Goal: Task Accomplishment & Management: Use online tool/utility

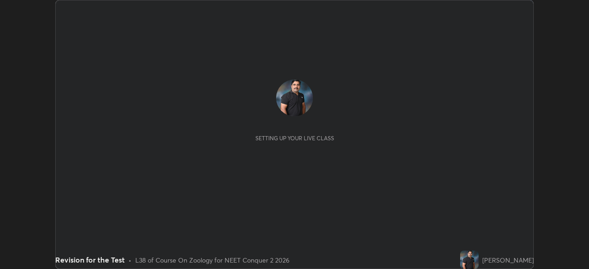
scroll to position [269, 588]
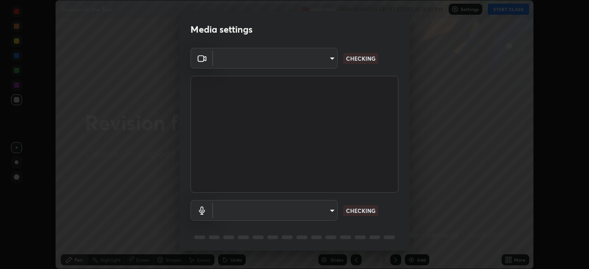
type input "9a713c2cdbe2be7ef93d2d34457ea53c7a2e6abfd87dec32e3c08735988cddce"
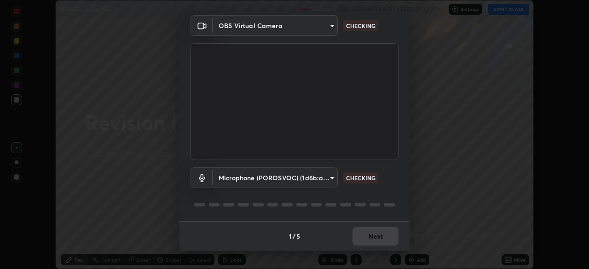
click at [266, 177] on body "Erase all Revision for the Test Recording WAS SCHEDULED TO START AT 2:20 PM Set…" at bounding box center [294, 134] width 589 height 269
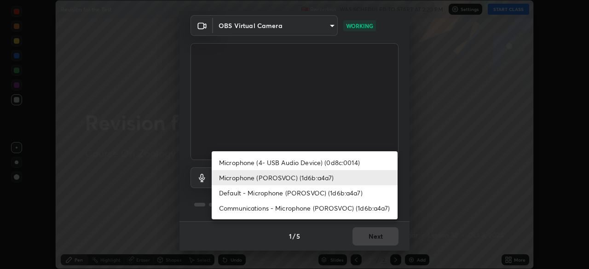
click at [255, 192] on li "Default - Microphone (POROSVOC) (1d6b:a4a7)" at bounding box center [305, 192] width 186 height 15
type input "default"
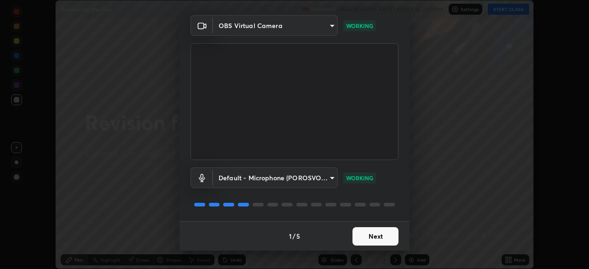
click at [364, 239] on button "Next" at bounding box center [375, 236] width 46 height 18
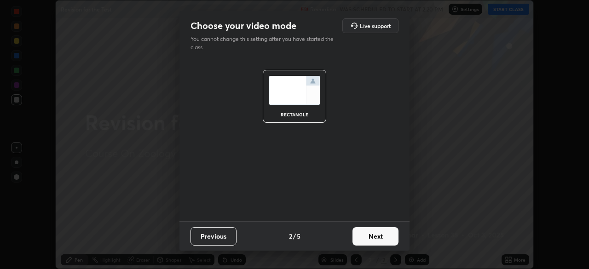
scroll to position [0, 0]
click at [369, 237] on button "Next" at bounding box center [375, 236] width 46 height 18
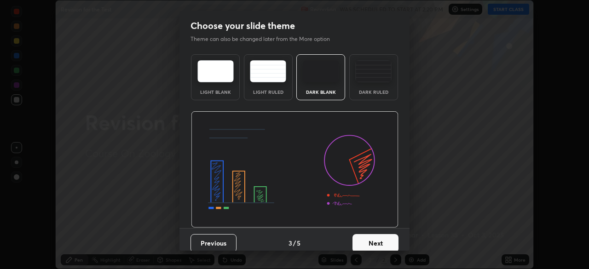
click at [369, 241] on button "Next" at bounding box center [375, 243] width 46 height 18
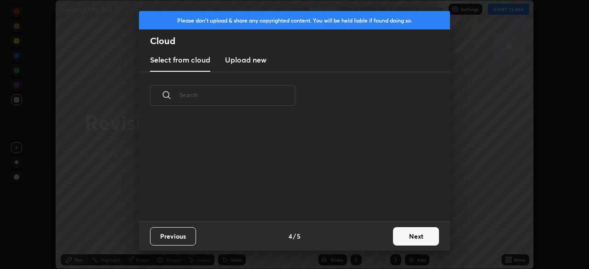
scroll to position [102, 295]
click at [405, 239] on button "Next" at bounding box center [416, 236] width 46 height 18
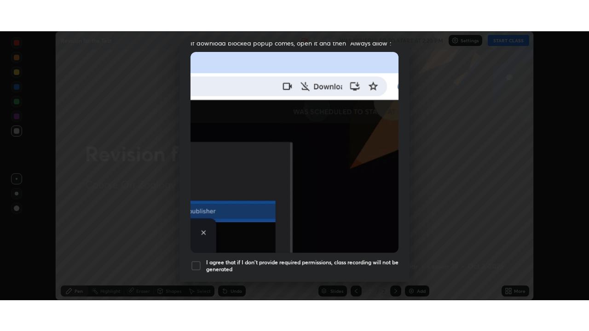
scroll to position [220, 0]
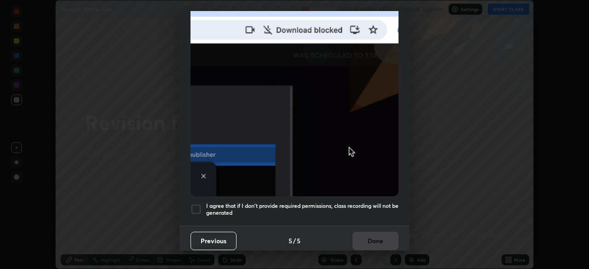
click at [281, 202] on h5 "I agree that if I don't provide required permissions, class recording will not …" at bounding box center [302, 209] width 192 height 14
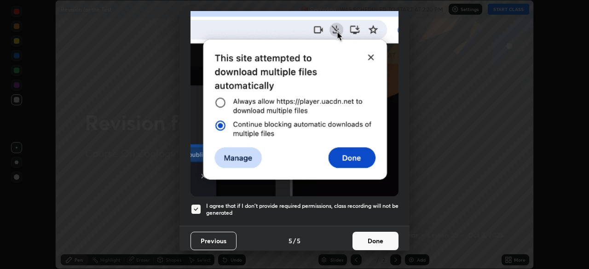
click at [366, 239] on button "Done" at bounding box center [375, 241] width 46 height 18
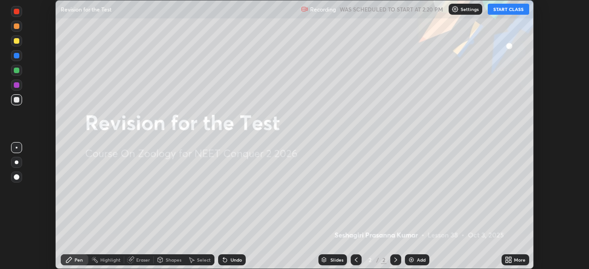
click at [501, 8] on button "START CLASS" at bounding box center [507, 9] width 41 height 11
click at [507, 257] on icon at bounding box center [506, 258] width 2 height 2
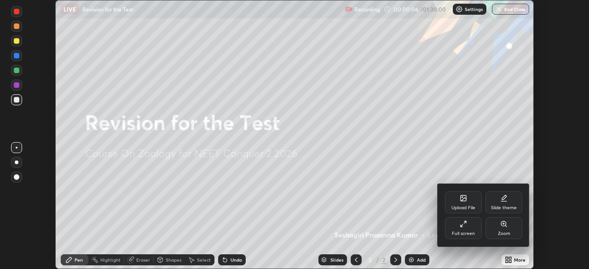
click at [459, 228] on div "Full screen" at bounding box center [463, 228] width 37 height 22
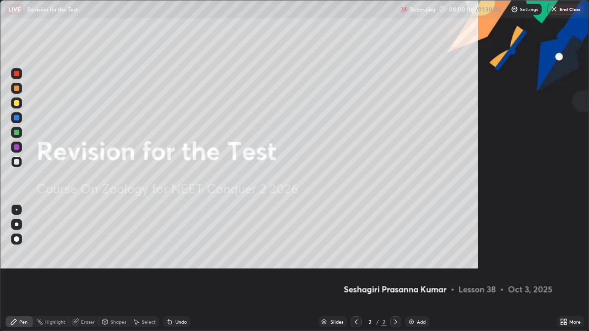
scroll to position [331, 589]
